Goal: Contribute content

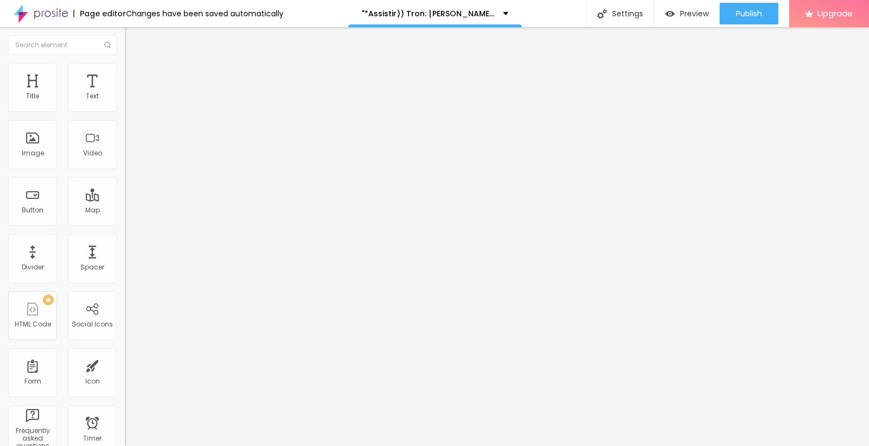
click at [125, 92] on div "Add image" at bounding box center [187, 89] width 125 height 8
click at [125, 93] on span "Add image" at bounding box center [147, 88] width 45 height 9
drag, startPoint x: 771, startPoint y: 404, endPoint x: 781, endPoint y: 413, distance: 12.7
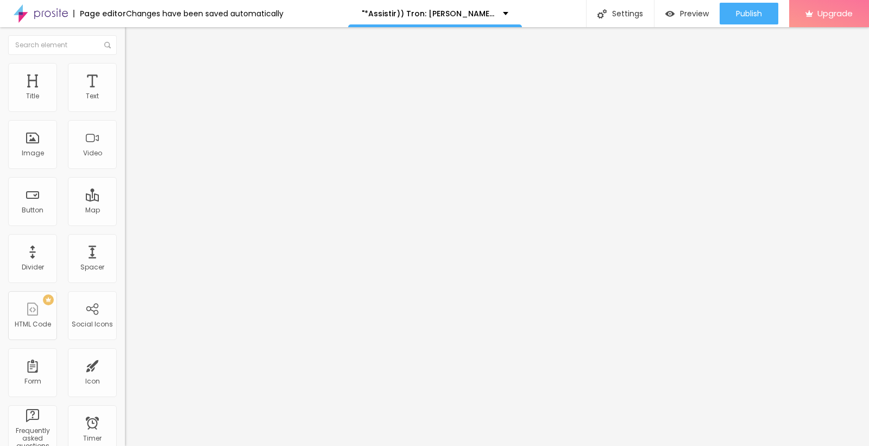
click at [125, 110] on input "text" at bounding box center [190, 104] width 130 height 11
paste input ""*Assistir)) Tron: [PERSON_NAME] , Filme completo [ 2025 ] , Dublado Portugue"
type input ""*Assistir)) Tron: [PERSON_NAME] , Filme completo [ 2025 ] , Dublado Portugue"
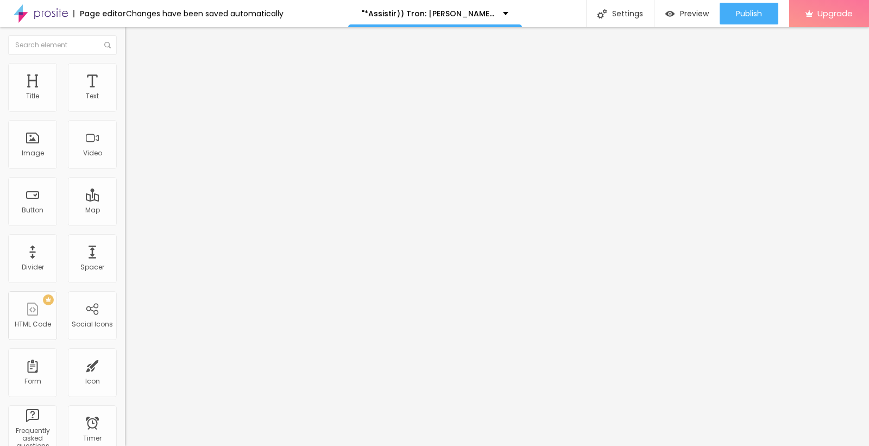
scroll to position [0, 0]
drag, startPoint x: 56, startPoint y: 284, endPoint x: 0, endPoint y: 283, distance: 55.9
click at [125, 248] on div "Change image Image description (Alt) "*Assistir)) Tron: Ares , Filme completo […" at bounding box center [187, 166] width 125 height 163
paste input "[DOMAIN_NAME]/pt/movie/533533/pro"
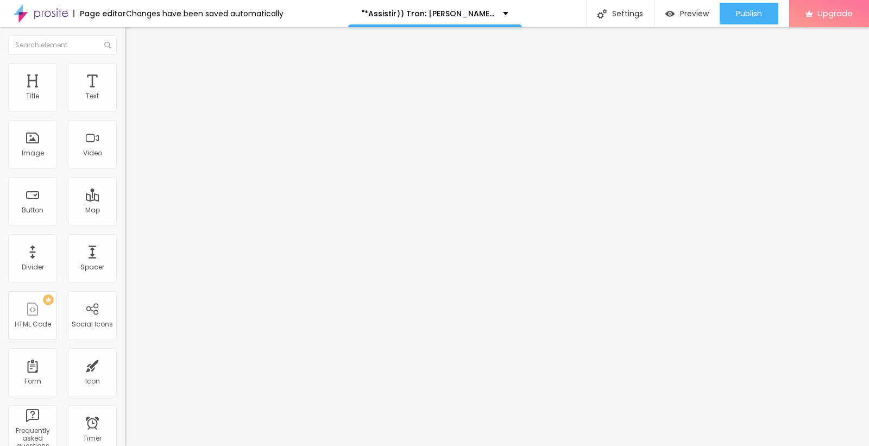
type input "[URL][DOMAIN_NAME]"
click at [133, 36] on img "button" at bounding box center [137, 39] width 9 height 9
click at [133, 38] on div "Edit Title" at bounding box center [157, 39] width 49 height 9
click at [133, 41] on img "button" at bounding box center [137, 39] width 9 height 9
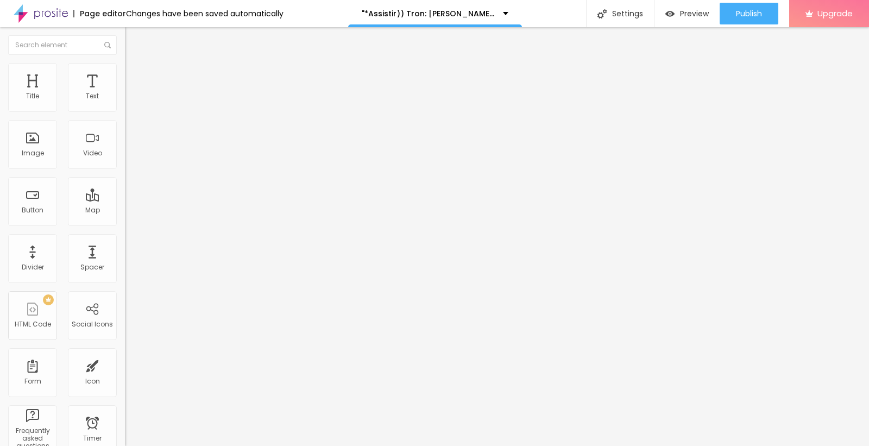
click at [133, 37] on img "button" at bounding box center [137, 39] width 9 height 9
click at [125, 44] on button "Edit Title" at bounding box center [187, 39] width 125 height 25
drag, startPoint x: 67, startPoint y: 123, endPoint x: 0, endPoint y: 127, distance: 67.5
click at [125, 127] on div "Text Click me Align Size Default Small Default Big Link URL https:// Open in ne…" at bounding box center [187, 164] width 125 height 158
paste input "ASSISTA AGORA ►⟹ Tron: Ares Filme CompletoHD"
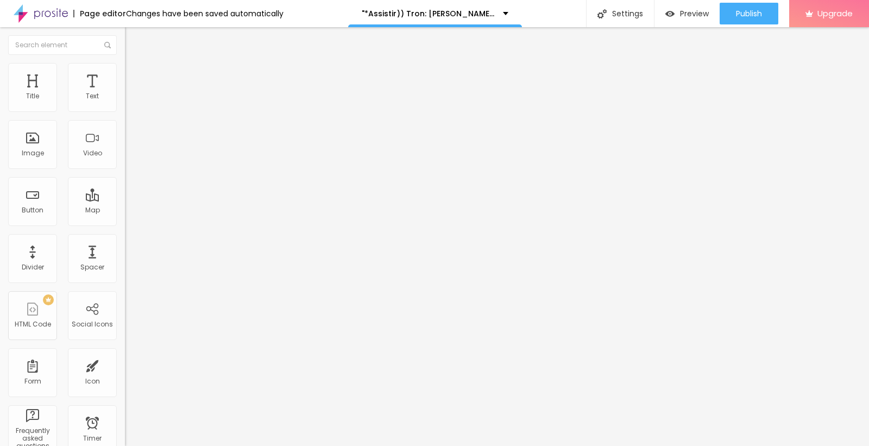
scroll to position [0, 67]
type input "ASSISTA AGORA ►⟹ Tron: Ares Filme CompletoHD"
click at [125, 130] on img at bounding box center [129, 126] width 8 height 8
drag, startPoint x: 55, startPoint y: 229, endPoint x: 0, endPoint y: 228, distance: 55.4
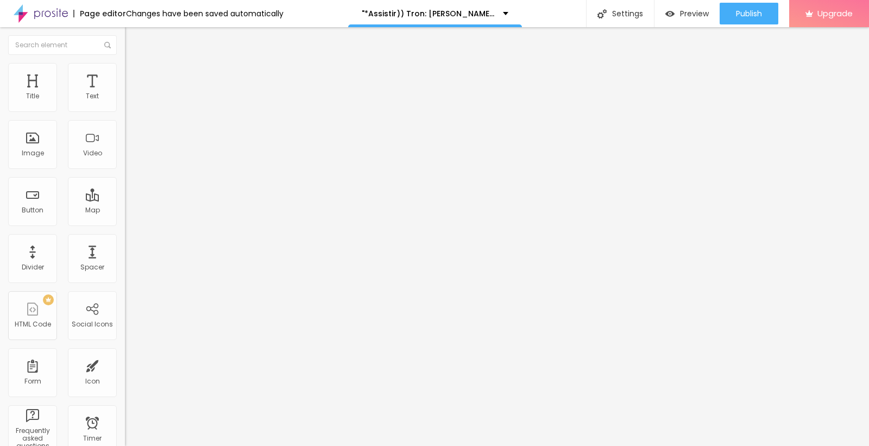
click at [125, 228] on div "Text ASSISTA AGORA ►⟹ Tron: Ares Filme CompletoHD Align Size Default Small Defa…" at bounding box center [187, 164] width 125 height 158
paste input "[DOMAIN_NAME]/pt/movie/533533/pro"
type input "[URL][DOMAIN_NAME]"
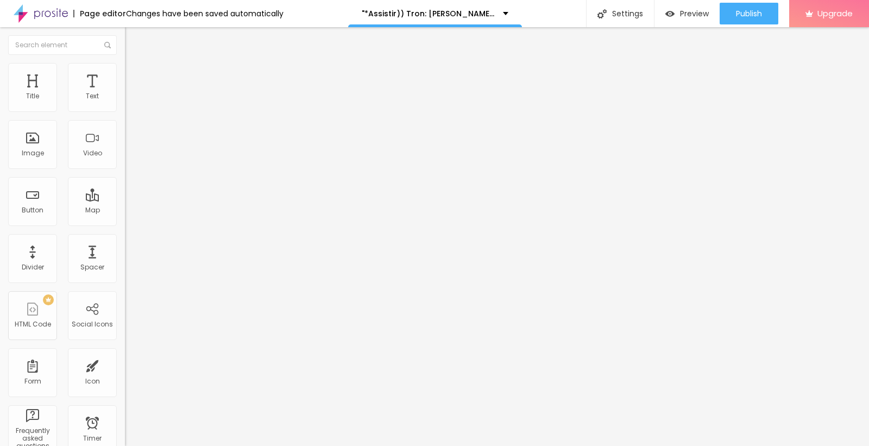
click at [133, 39] on img "button" at bounding box center [137, 39] width 9 height 9
click at [683, 14] on span "Preview" at bounding box center [694, 13] width 29 height 9
